Goal: Task Accomplishment & Management: Complete application form

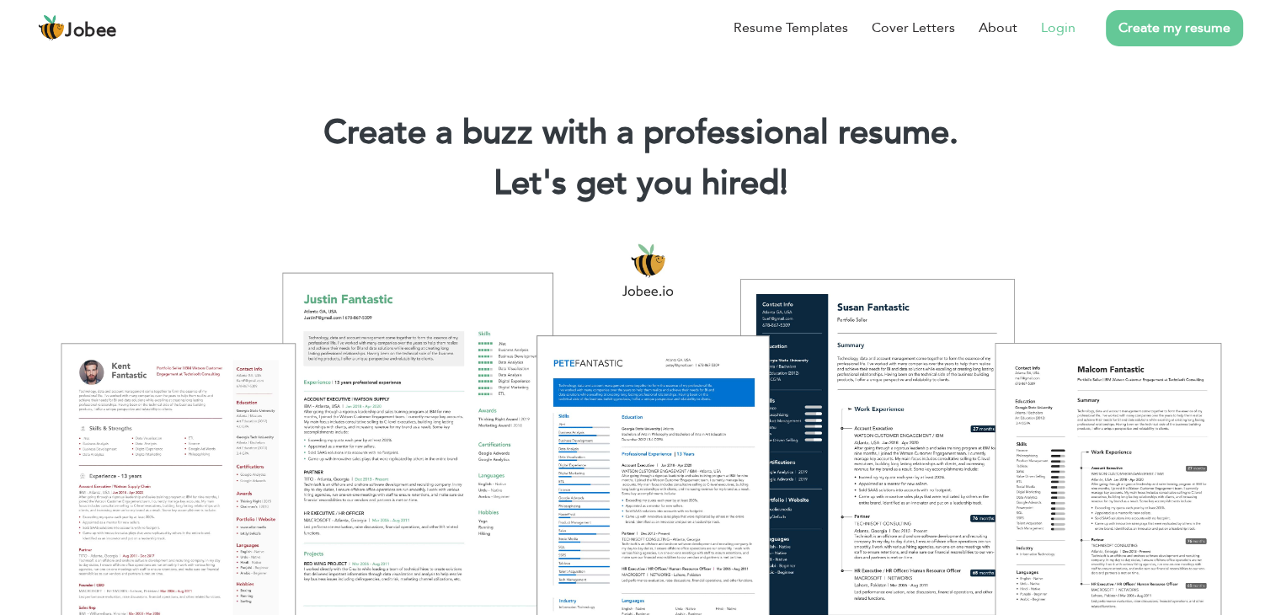
click at [1043, 33] on link "Login" at bounding box center [1058, 28] width 35 height 20
click at [1162, 19] on link "Create my resume" at bounding box center [1174, 28] width 137 height 36
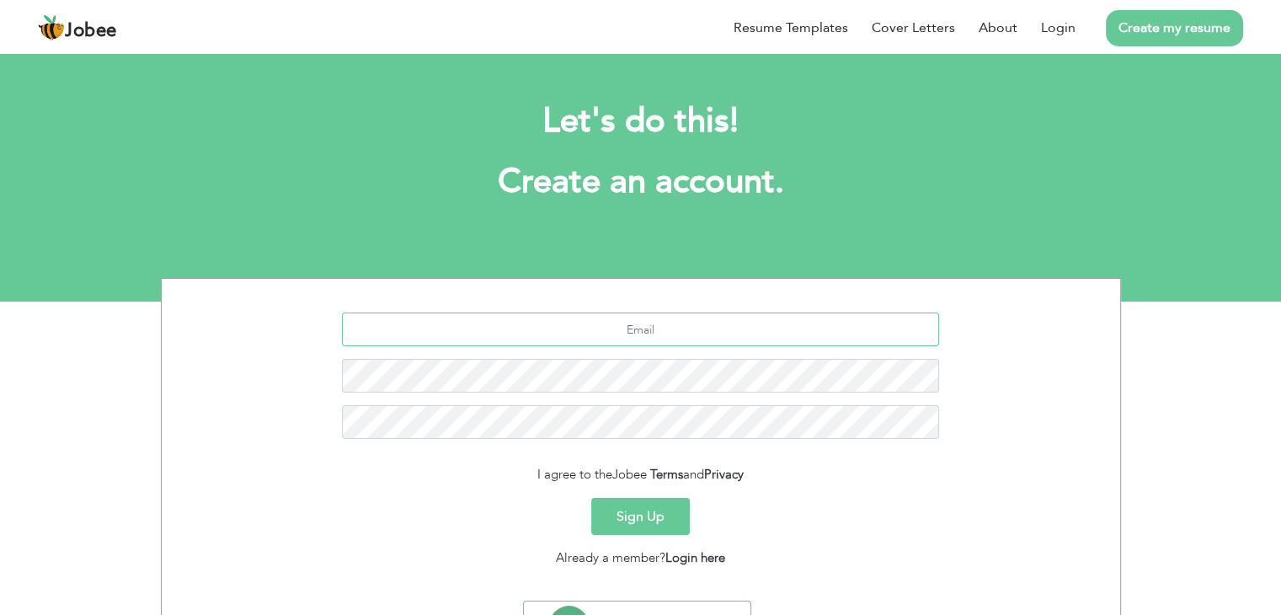
click at [671, 331] on input "text" at bounding box center [640, 329] width 597 height 34
type input "xainshakeel21@gmail.com"
click at [637, 510] on button "Sign Up" at bounding box center [640, 516] width 99 height 37
